Goal: Check status

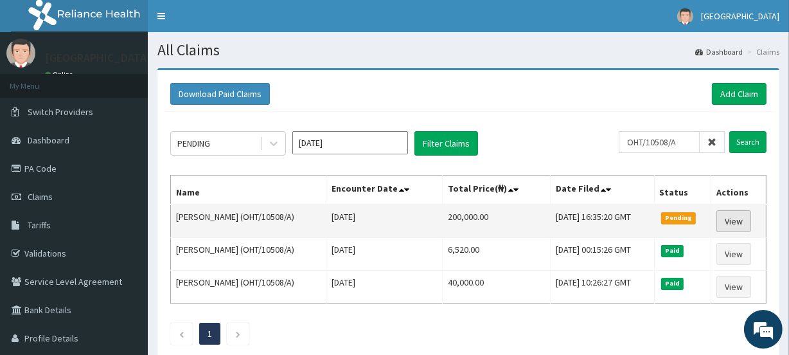
click at [739, 220] on link "View" at bounding box center [733, 221] width 35 height 22
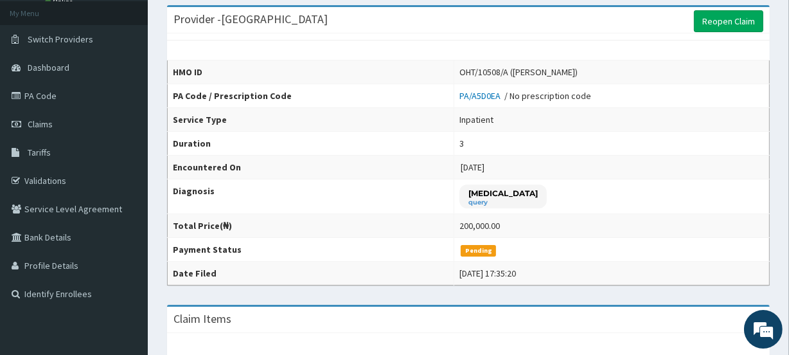
scroll to position [89, 0]
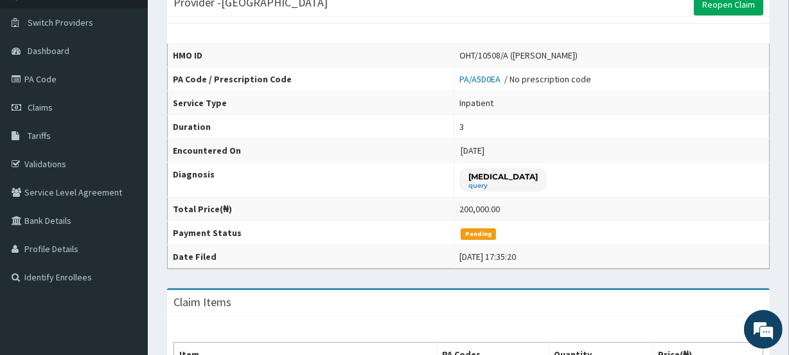
drag, startPoint x: 793, startPoint y: 145, endPoint x: 793, endPoint y: 184, distance: 39.2
click at [789, 184] on html "R EL Toggle navigation [GEOGRAPHIC_DATA] [GEOGRAPHIC_DATA] - [EMAIL_ADDRESS][DO…" at bounding box center [394, 297] width 789 height 773
